Goal: Task Accomplishment & Management: Manage account settings

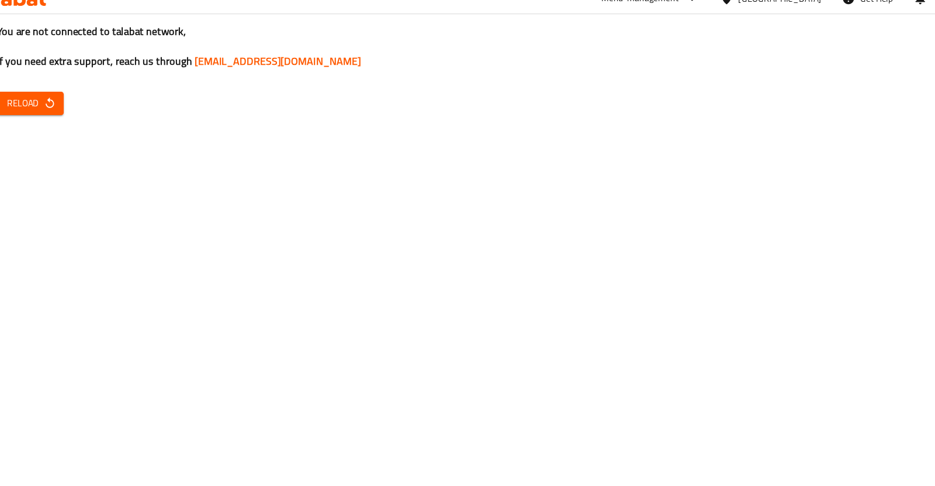
click at [73, 114] on icon "button" at bounding box center [78, 112] width 12 height 12
